Goal: Book appointment/travel/reservation

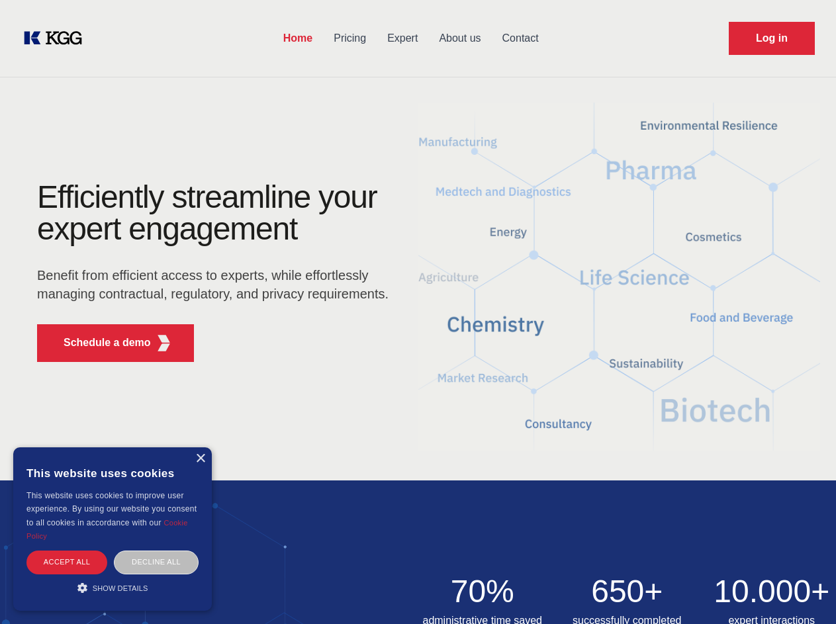
click at [417, 312] on div "Efficiently streamline your expert engagement Benefit from efficient access to …" at bounding box center [217, 276] width 402 height 191
click at [99, 343] on p "Schedule a demo" at bounding box center [107, 343] width 87 height 16
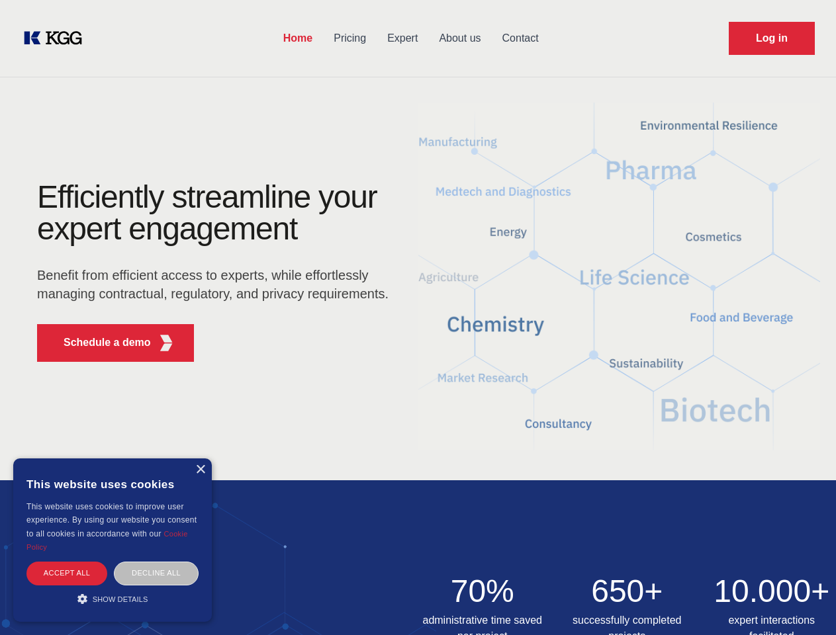
click at [200, 458] on div "× This website uses cookies This website uses cookies to improve user experienc…" at bounding box center [112, 539] width 198 height 163
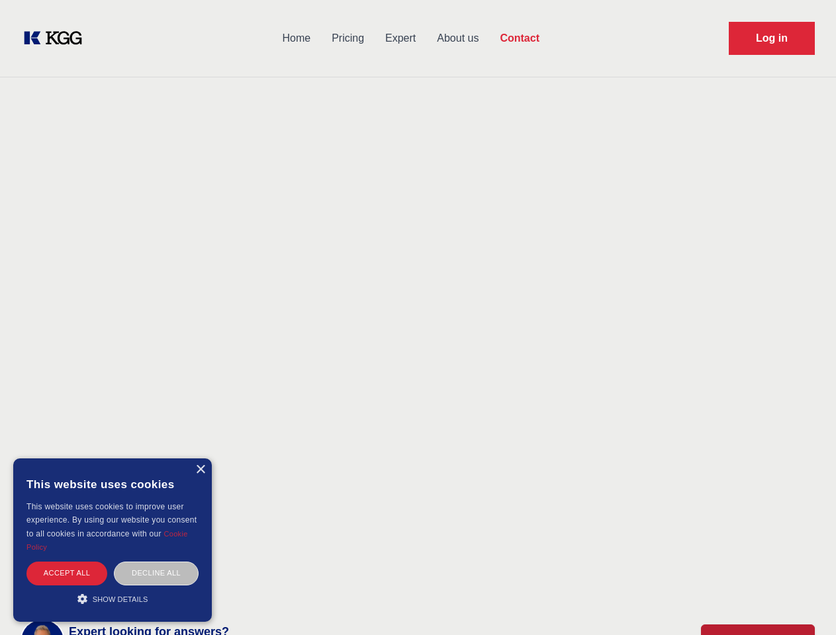
click at [67, 562] on div "Accept all" at bounding box center [66, 573] width 81 height 23
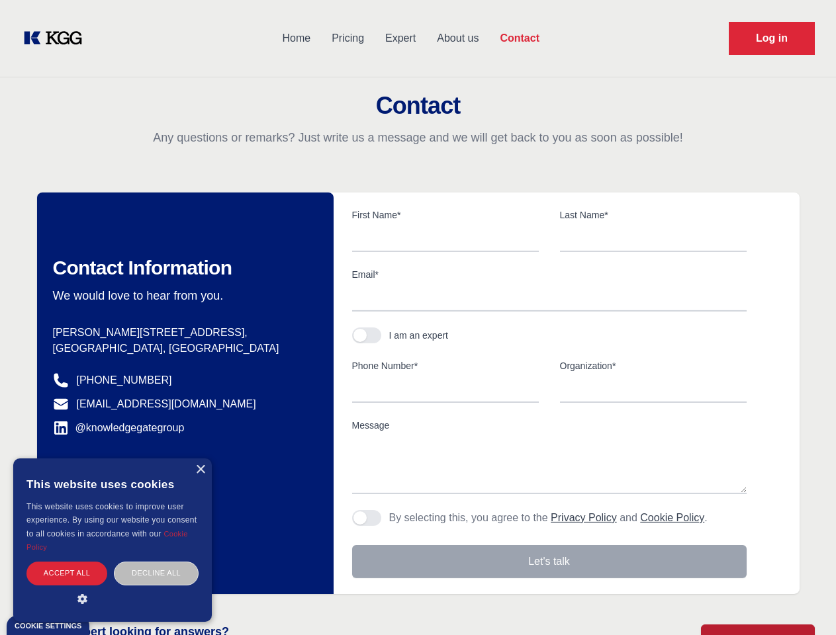
click at [156, 562] on div "Contact Information We would love to hear from you. Postal address [PERSON_NAME…" at bounding box center [185, 394] width 296 height 402
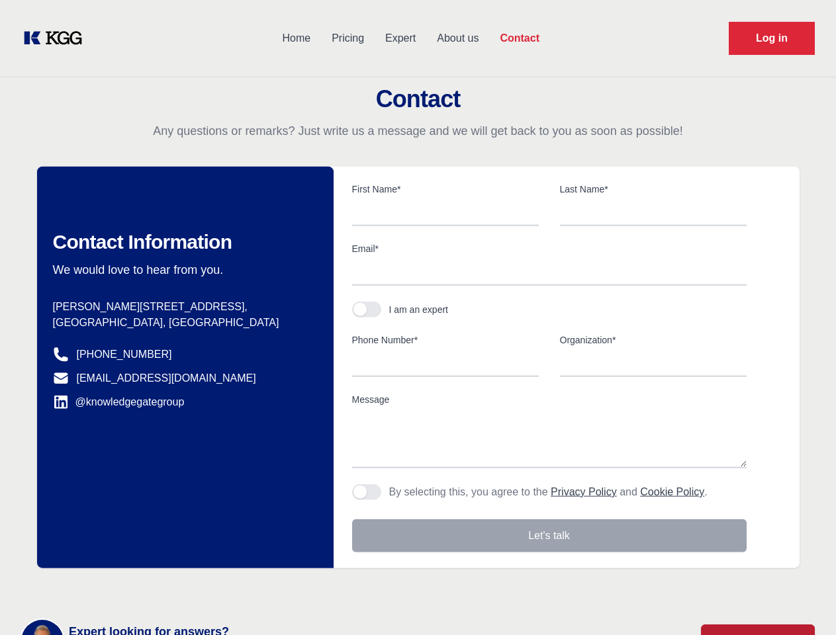
click at [112, 587] on main "Contact Any questions or remarks? Just write us a message and we will get back …" at bounding box center [418, 344] width 836 height 689
